Goal: Information Seeking & Learning: Learn about a topic

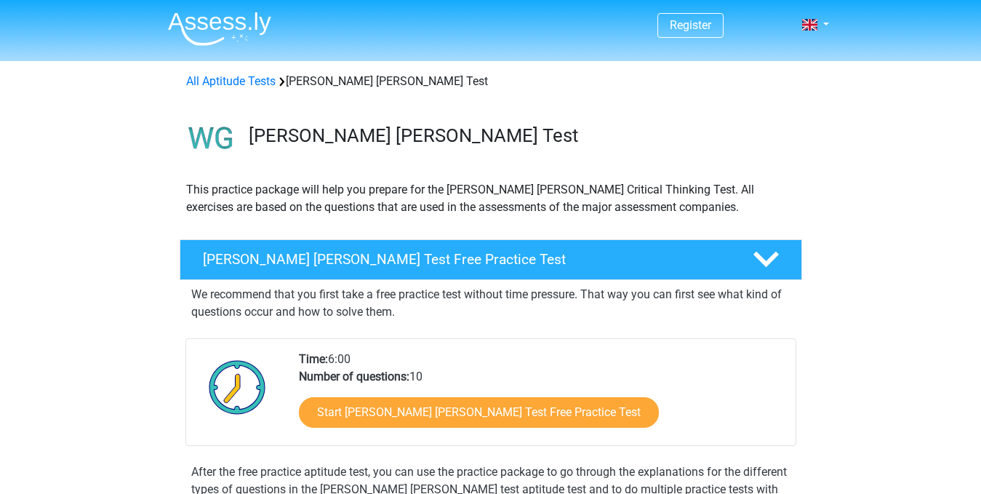
scroll to position [170, 0]
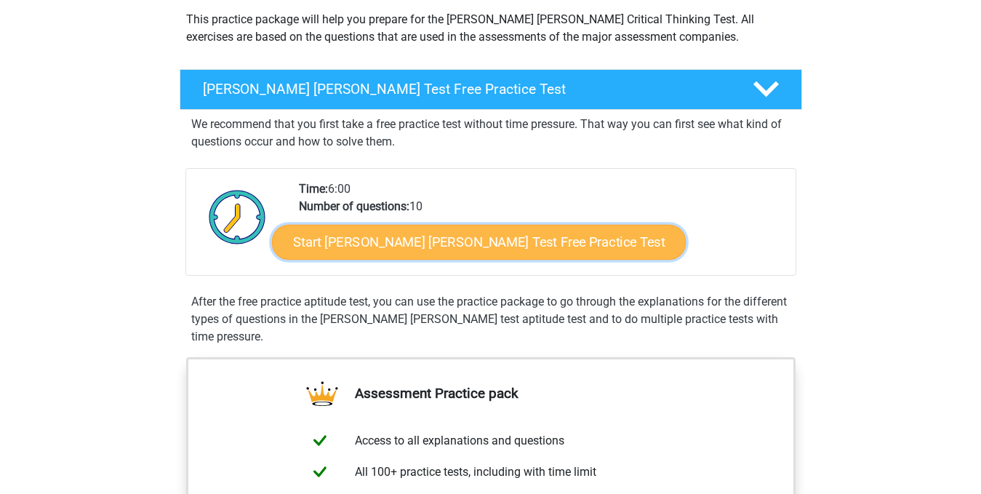
click at [420, 244] on link "Start Watson Glaser Test Free Practice Test" at bounding box center [479, 242] width 414 height 35
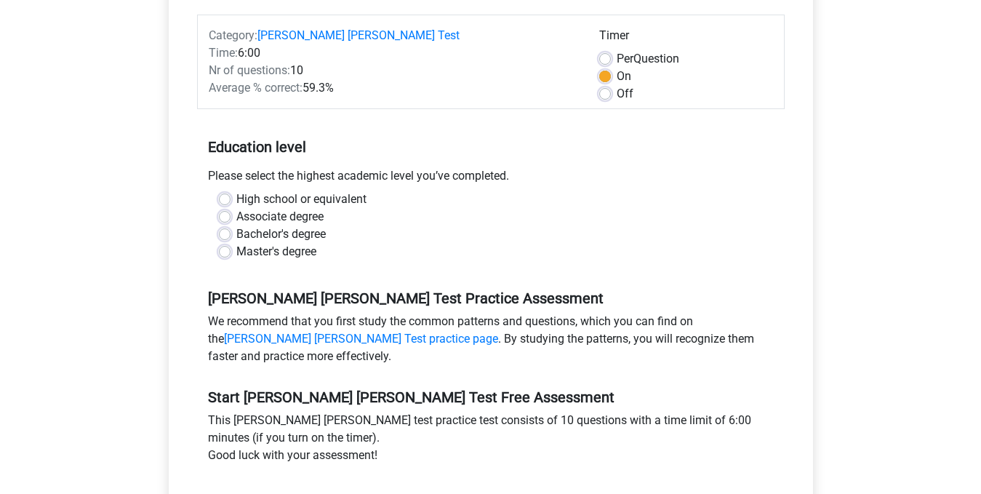
scroll to position [206, 0]
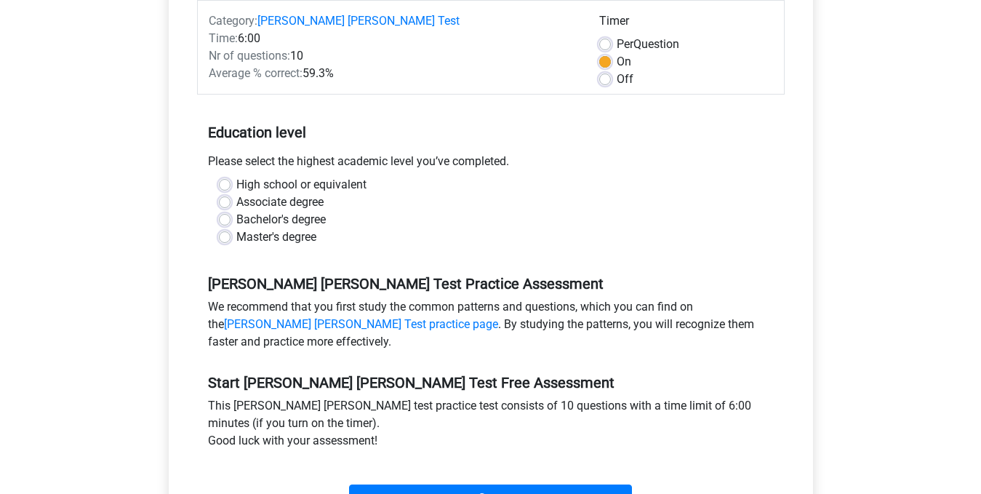
click at [236, 176] on label "High school or equivalent" at bounding box center [301, 184] width 130 height 17
click at [223, 176] on input "High school or equivalent" at bounding box center [225, 183] width 12 height 15
radio input "true"
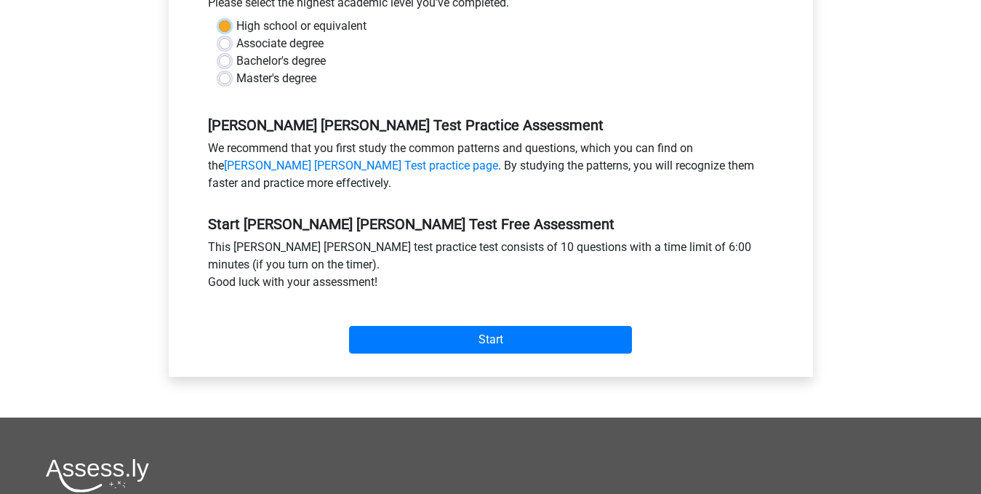
scroll to position [369, 0]
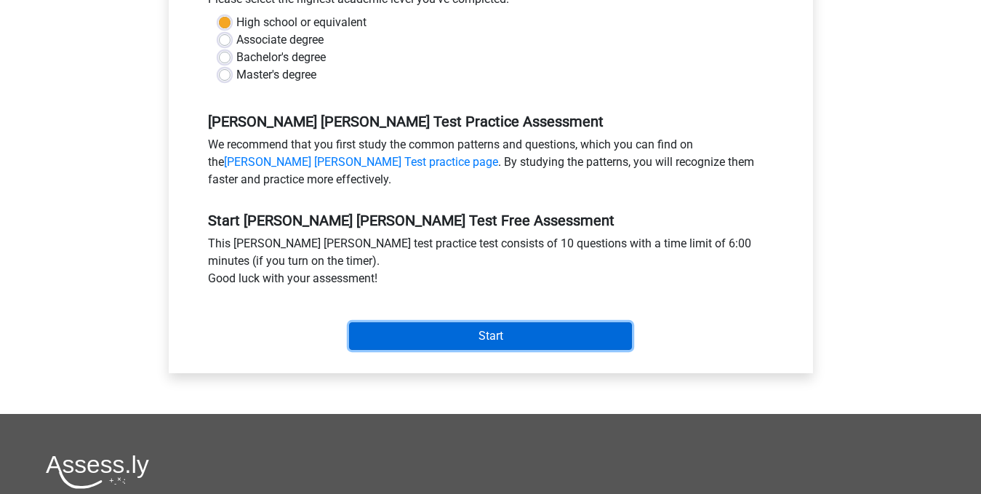
click at [445, 322] on input "Start" at bounding box center [490, 336] width 283 height 28
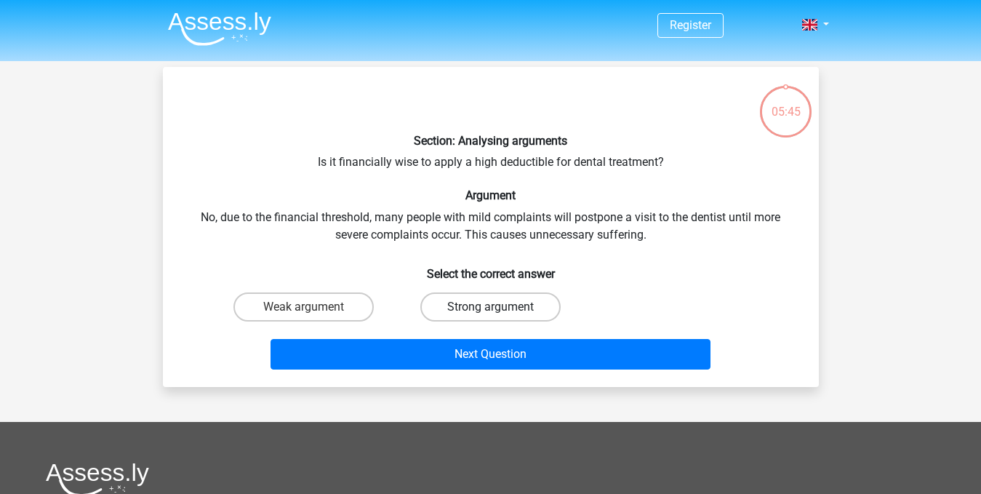
click at [462, 308] on label "Strong argument" at bounding box center [490, 306] width 140 height 29
click at [490, 308] on input "Strong argument" at bounding box center [494, 311] width 9 height 9
radio input "true"
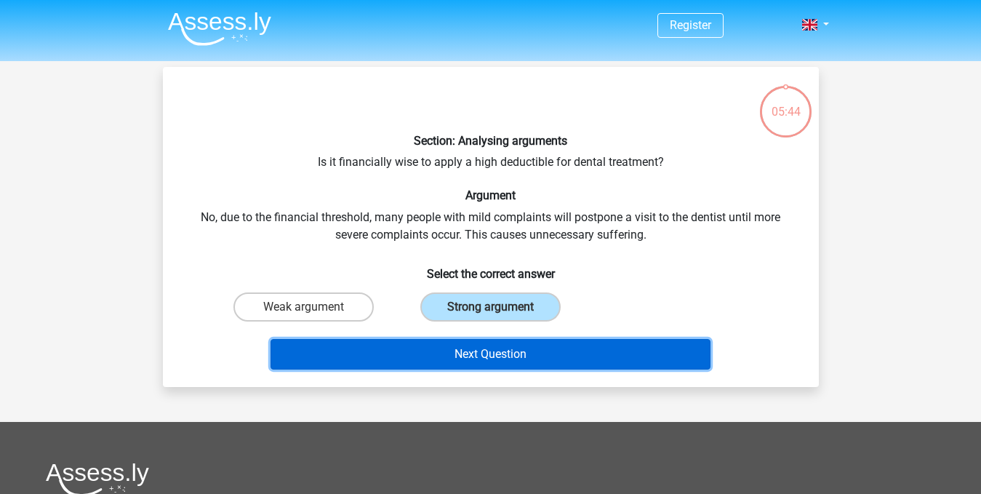
click at [464, 353] on button "Next Question" at bounding box center [490, 354] width 440 height 31
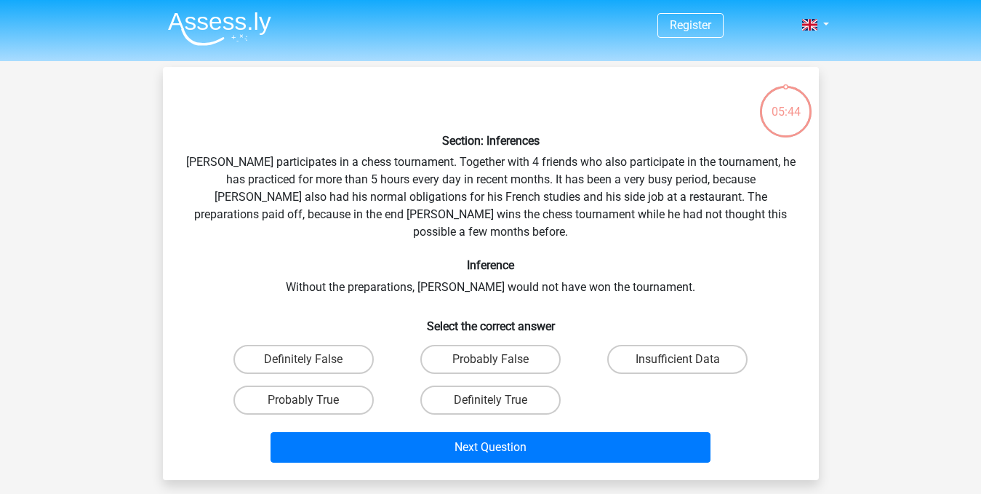
scroll to position [67, 0]
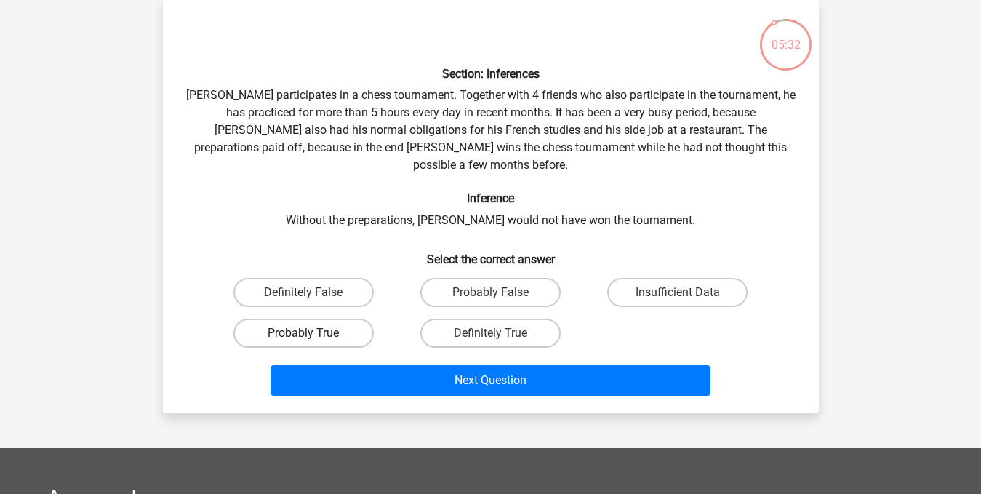
click at [294, 318] on label "Probably True" at bounding box center [303, 332] width 140 height 29
click at [303, 333] on input "Probably True" at bounding box center [307, 337] width 9 height 9
radio input "true"
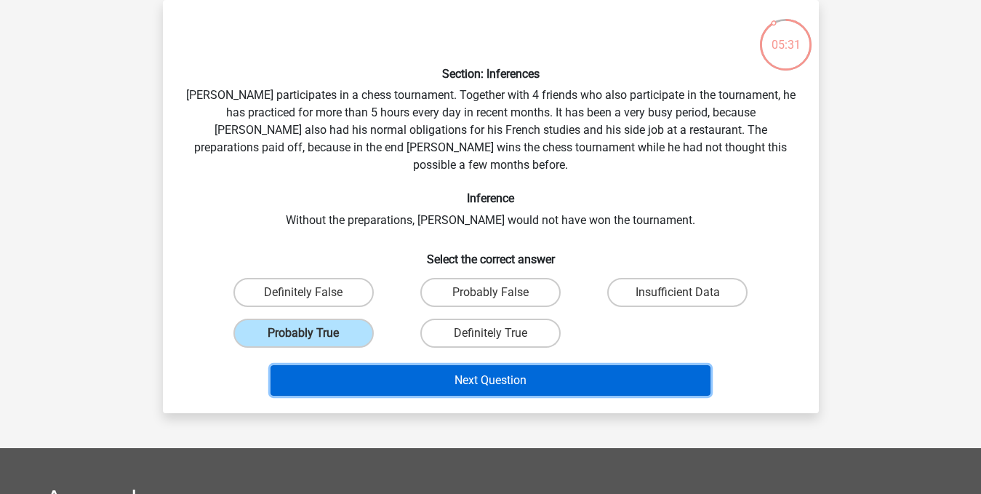
click at [386, 365] on button "Next Question" at bounding box center [490, 380] width 440 height 31
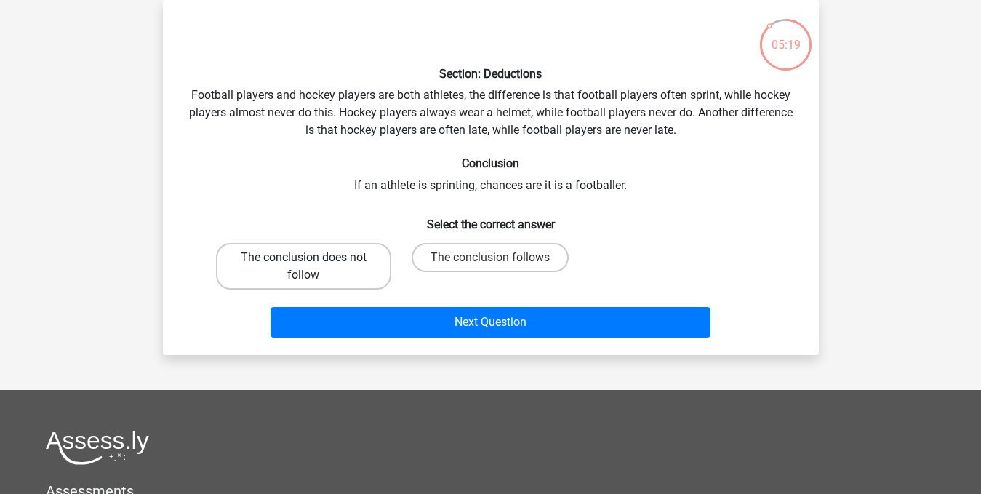
click at [350, 265] on label "The conclusion does not follow" at bounding box center [303, 266] width 175 height 47
click at [313, 265] on input "The conclusion does not follow" at bounding box center [307, 261] width 9 height 9
radio input "true"
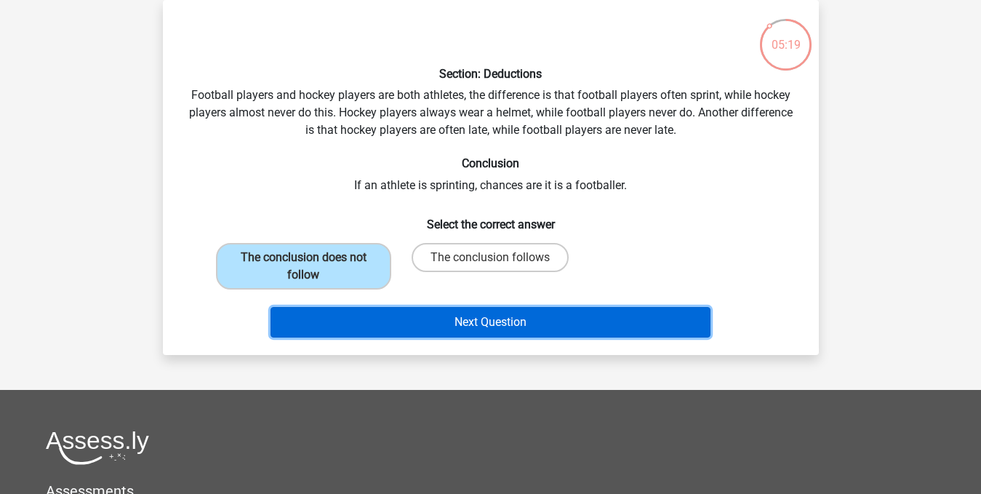
click at [402, 321] on button "Next Question" at bounding box center [490, 322] width 440 height 31
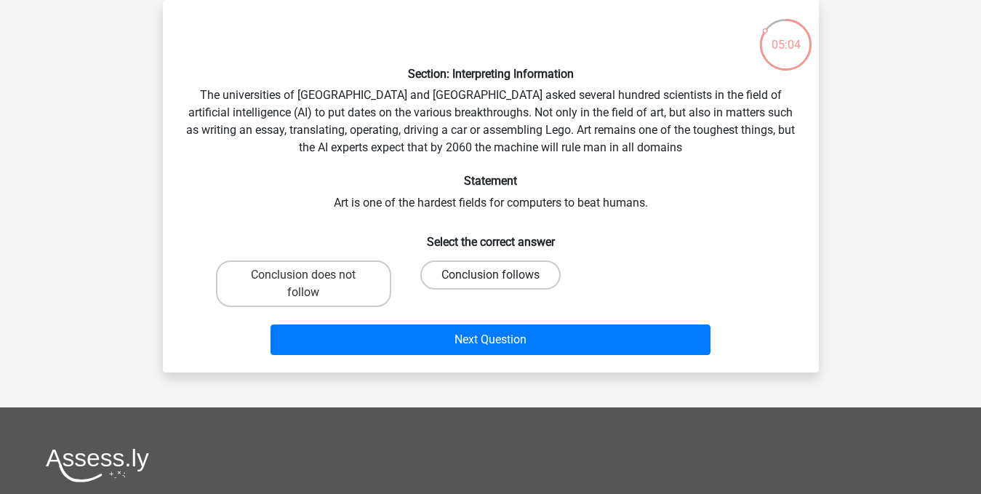
click at [473, 278] on label "Conclusion follows" at bounding box center [490, 274] width 140 height 29
click at [490, 278] on input "Conclusion follows" at bounding box center [494, 279] width 9 height 9
radio input "true"
click at [470, 367] on div "Section: Interpreting Information The universities of Oxford and Yale asked sev…" at bounding box center [491, 186] width 656 height 372
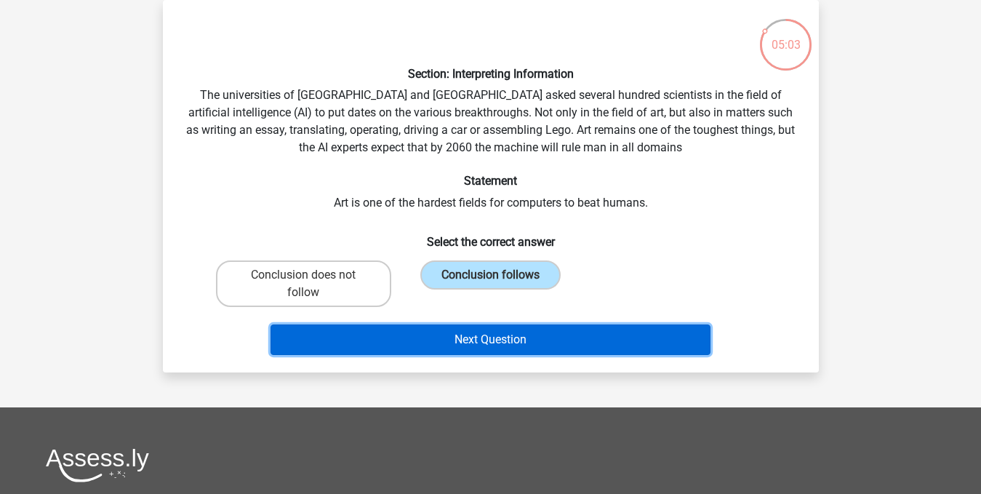
click at [469, 343] on button "Next Question" at bounding box center [490, 339] width 440 height 31
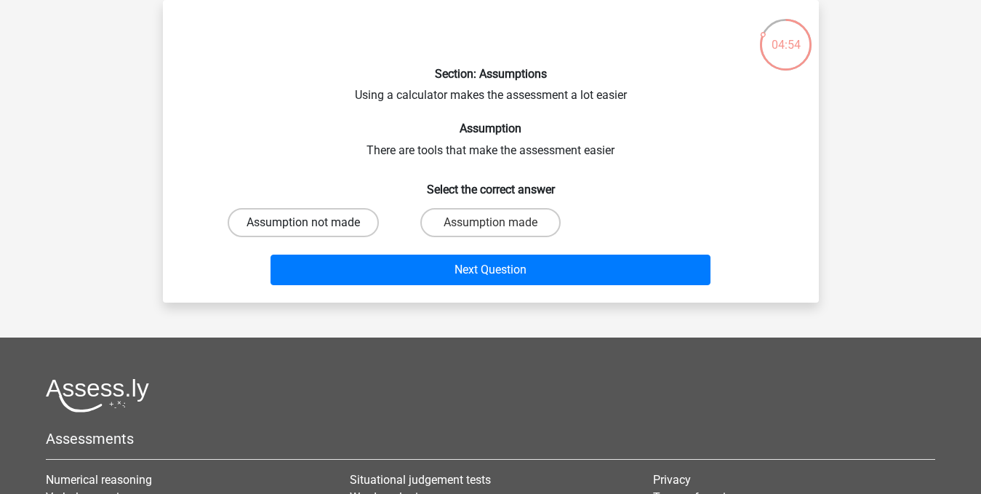
click at [349, 222] on label "Assumption not made" at bounding box center [303, 222] width 151 height 29
click at [313, 222] on input "Assumption not made" at bounding box center [307, 226] width 9 height 9
radio input "true"
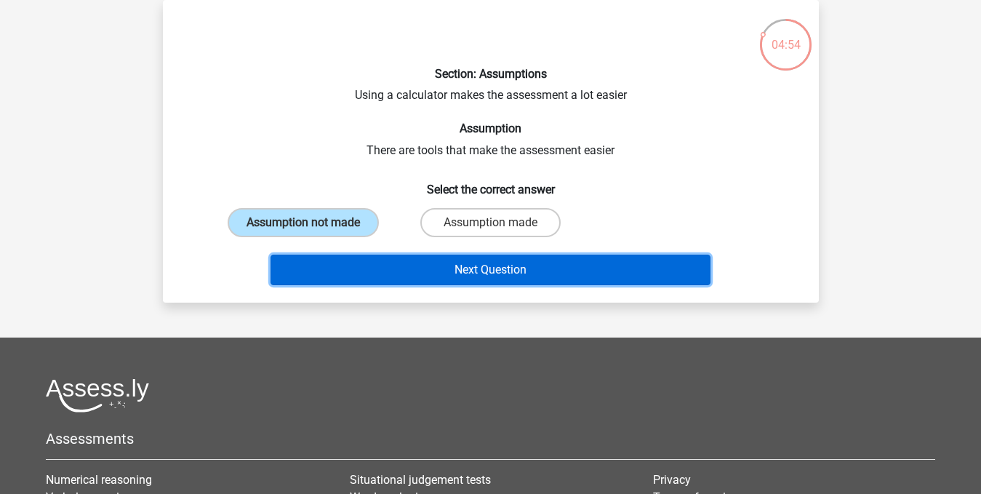
click at [389, 270] on button "Next Question" at bounding box center [490, 269] width 440 height 31
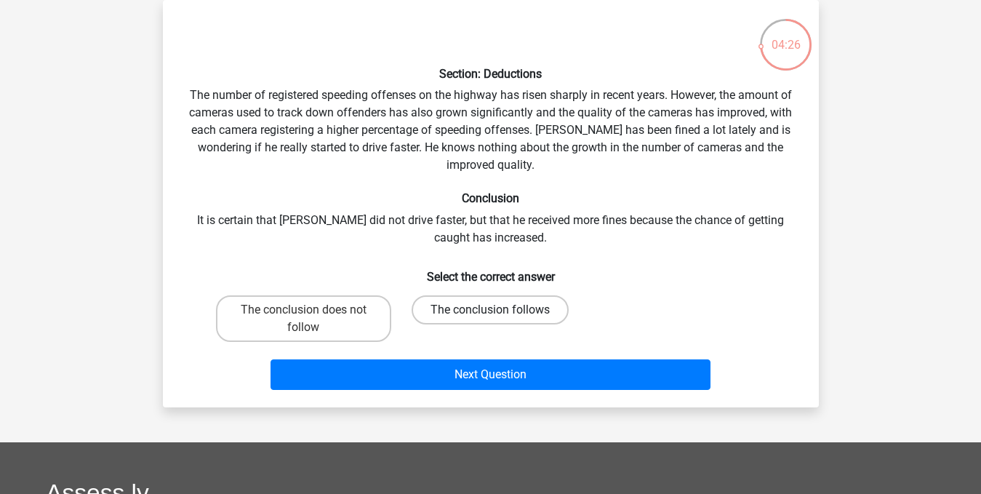
click at [441, 306] on label "The conclusion follows" at bounding box center [490, 309] width 157 height 29
click at [490, 310] on input "The conclusion follows" at bounding box center [494, 314] width 9 height 9
radio input "true"
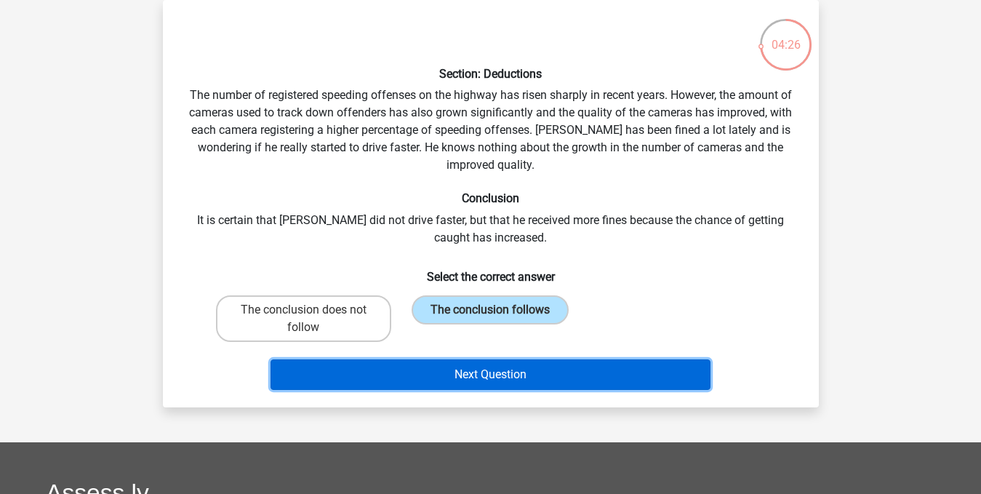
click at [457, 373] on button "Next Question" at bounding box center [490, 374] width 440 height 31
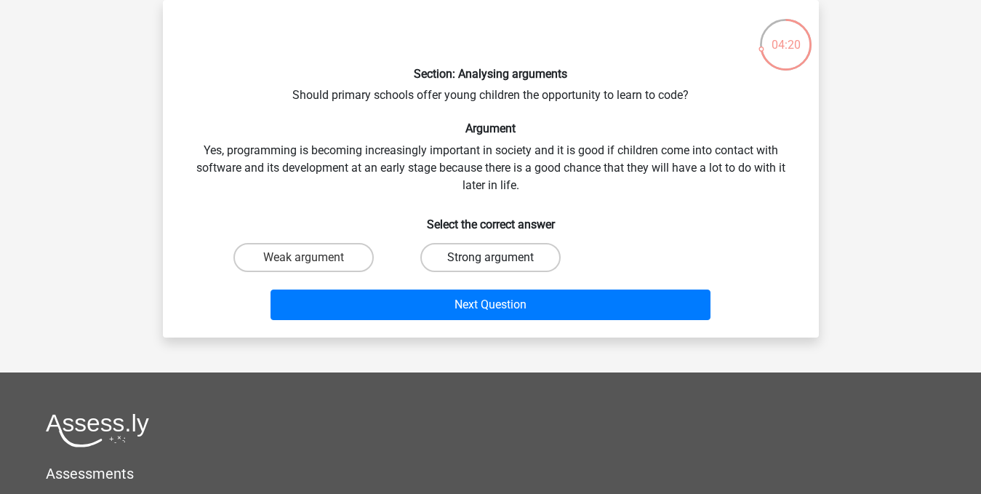
click at [515, 252] on label "Strong argument" at bounding box center [490, 257] width 140 height 29
click at [499, 257] on input "Strong argument" at bounding box center [494, 261] width 9 height 9
radio input "true"
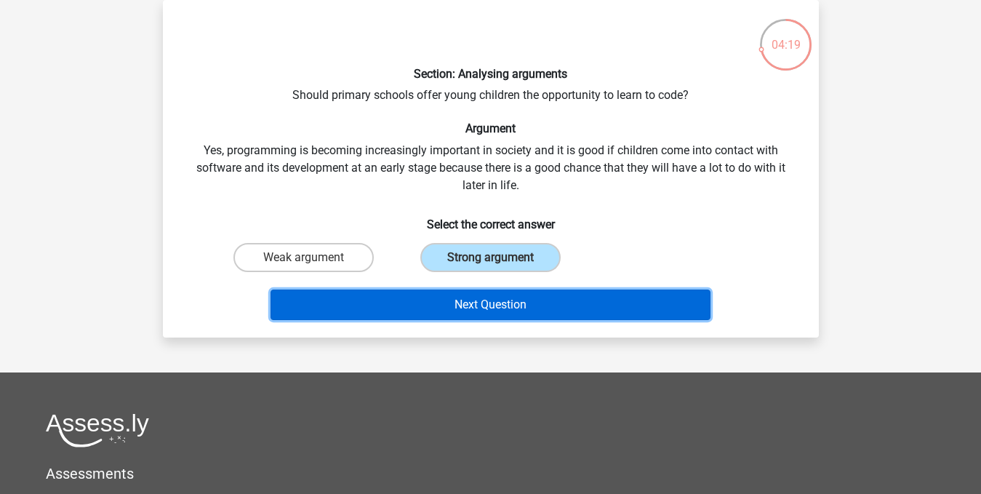
click at [531, 305] on button "Next Question" at bounding box center [490, 304] width 440 height 31
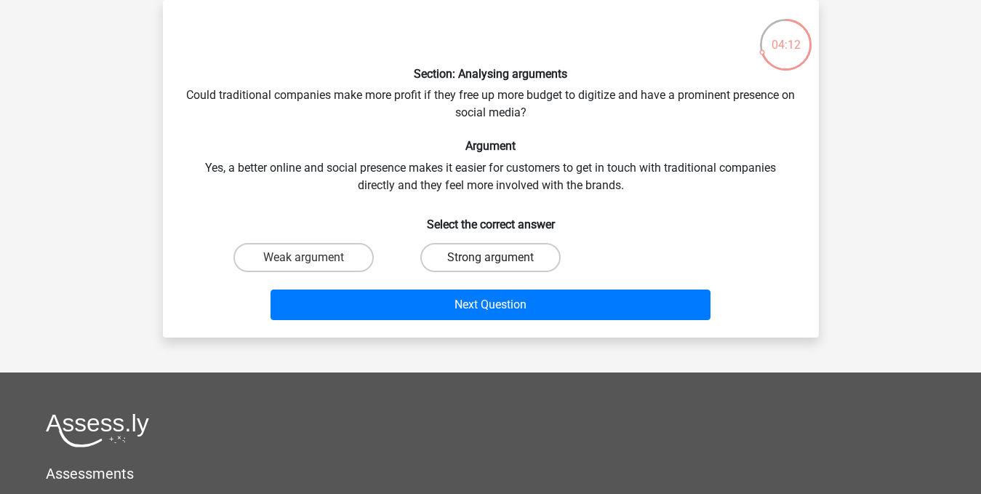
click at [506, 264] on label "Strong argument" at bounding box center [490, 257] width 140 height 29
click at [499, 264] on input "Strong argument" at bounding box center [494, 261] width 9 height 9
radio input "true"
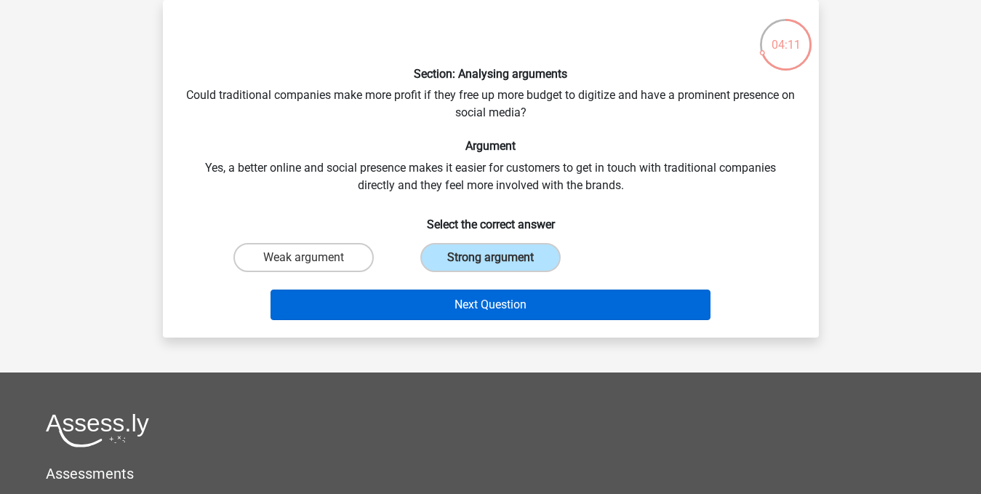
click at [502, 289] on div "Next Question" at bounding box center [490, 302] width 609 height 48
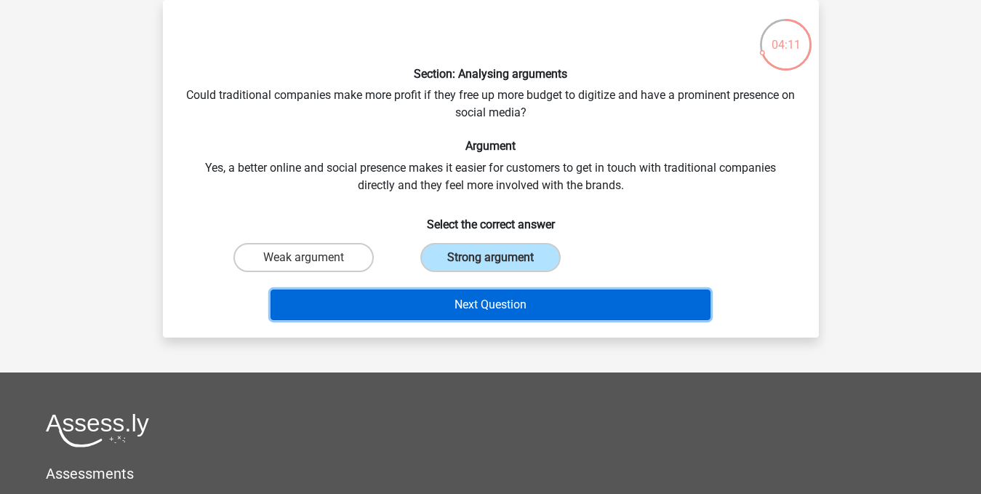
click at [502, 302] on button "Next Question" at bounding box center [490, 304] width 440 height 31
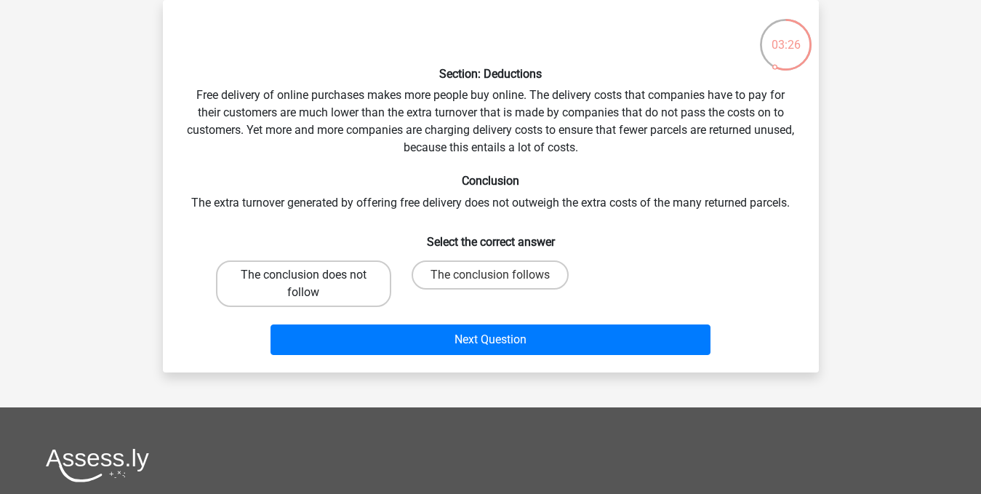
click at [352, 280] on label "The conclusion does not follow" at bounding box center [303, 283] width 175 height 47
click at [313, 280] on input "The conclusion does not follow" at bounding box center [307, 279] width 9 height 9
radio input "true"
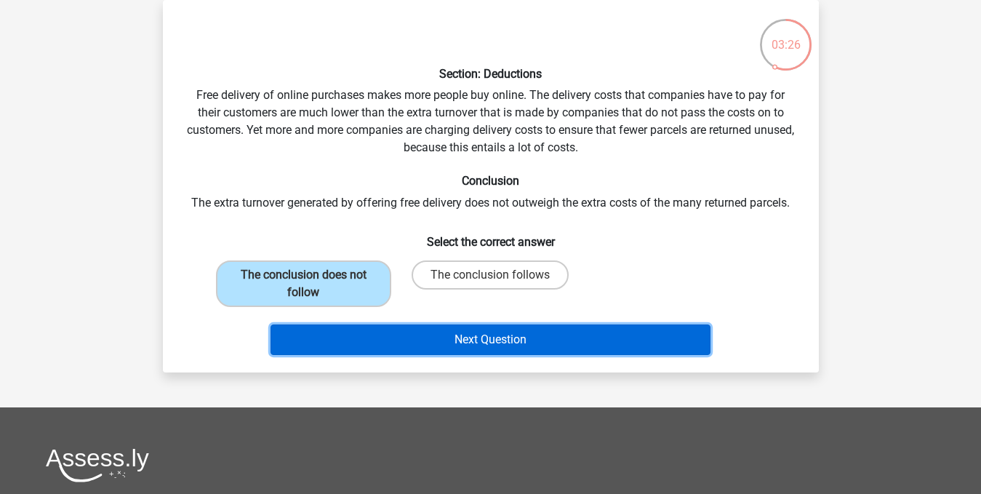
click at [415, 348] on button "Next Question" at bounding box center [490, 339] width 440 height 31
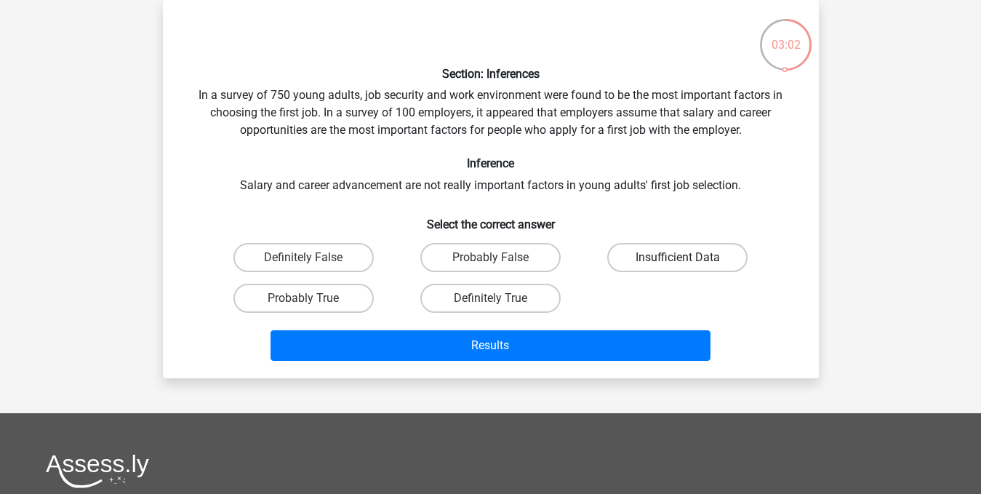
click at [685, 255] on div "Insufficient Data" at bounding box center [677, 257] width 175 height 29
click at [659, 257] on label "Insufficient Data" at bounding box center [677, 257] width 140 height 29
click at [678, 257] on input "Insufficient Data" at bounding box center [682, 261] width 9 height 9
radio input "true"
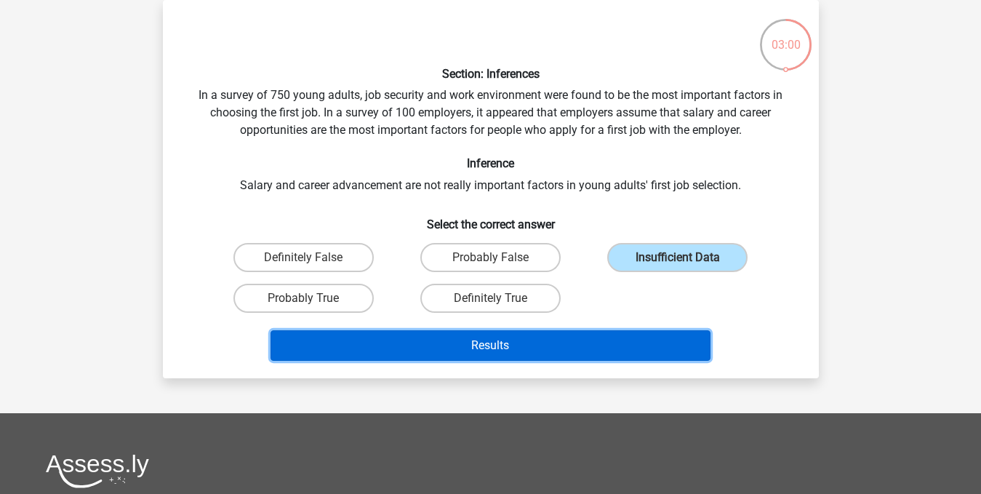
click at [605, 342] on button "Results" at bounding box center [490, 345] width 440 height 31
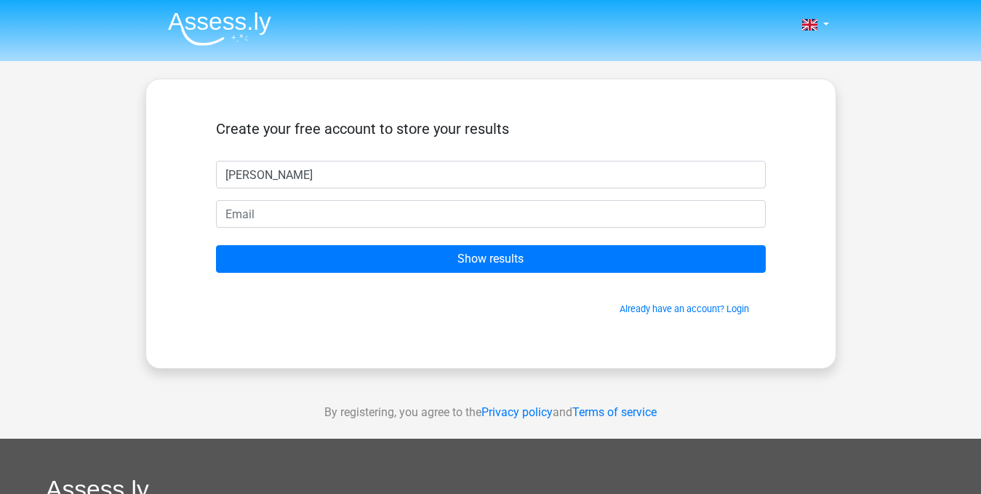
type input "[PERSON_NAME]"
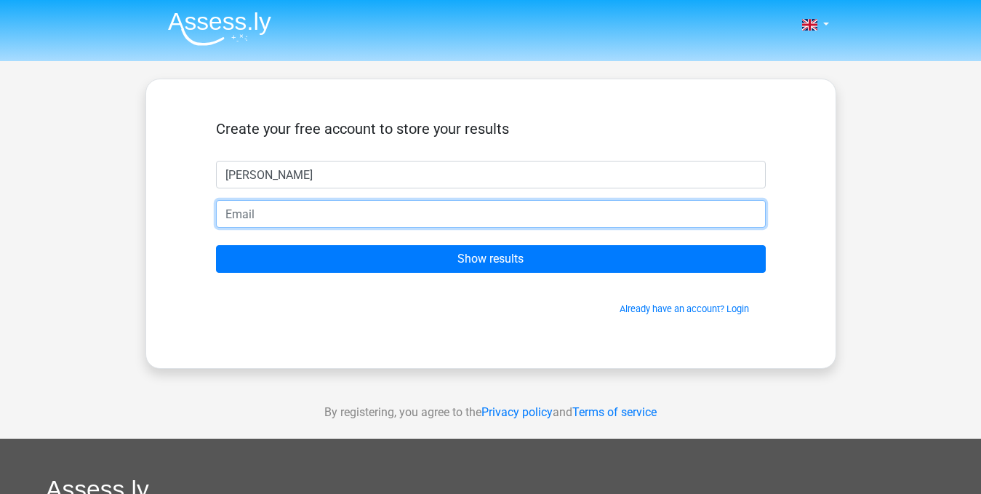
click at [320, 209] on input "email" at bounding box center [491, 214] width 550 height 28
drag, startPoint x: 349, startPoint y: 213, endPoint x: 87, endPoint y: 182, distance: 263.5
click at [87, 182] on div "Nederlands English" at bounding box center [490, 411] width 981 height 822
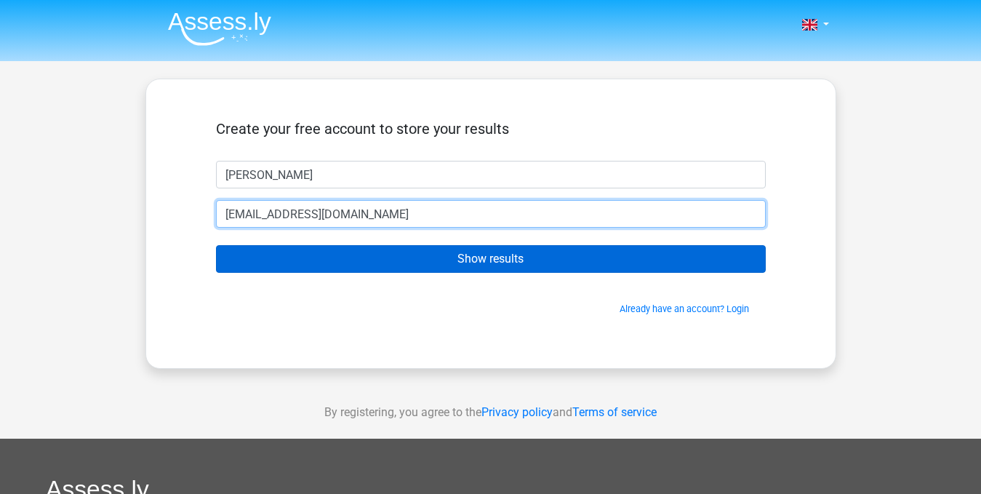
type input "robyndowling04@gmail.com"
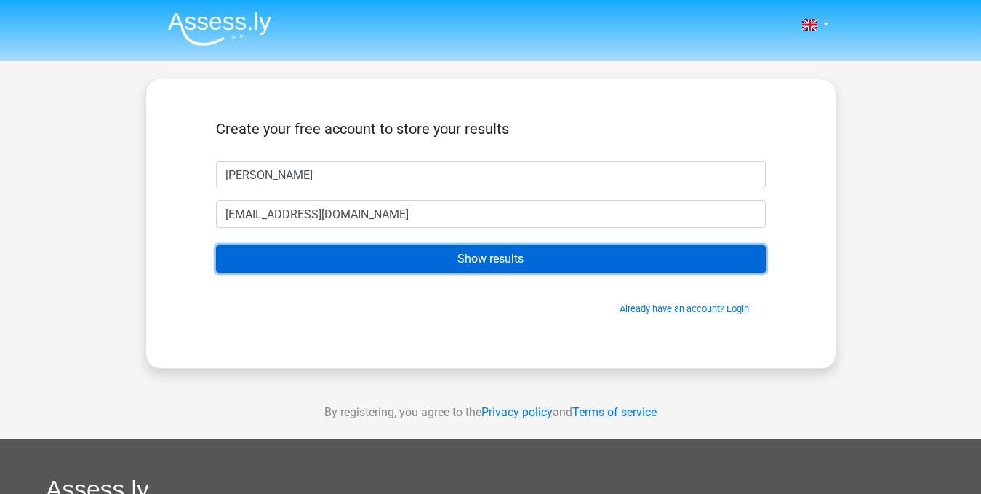
click at [309, 258] on input "Show results" at bounding box center [491, 259] width 550 height 28
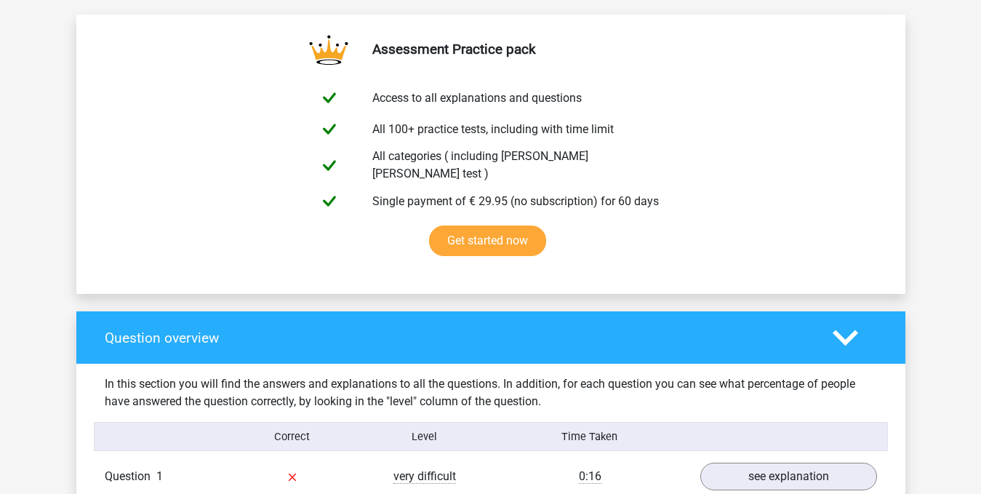
scroll to position [737, 0]
